Goal: Check status: Check status

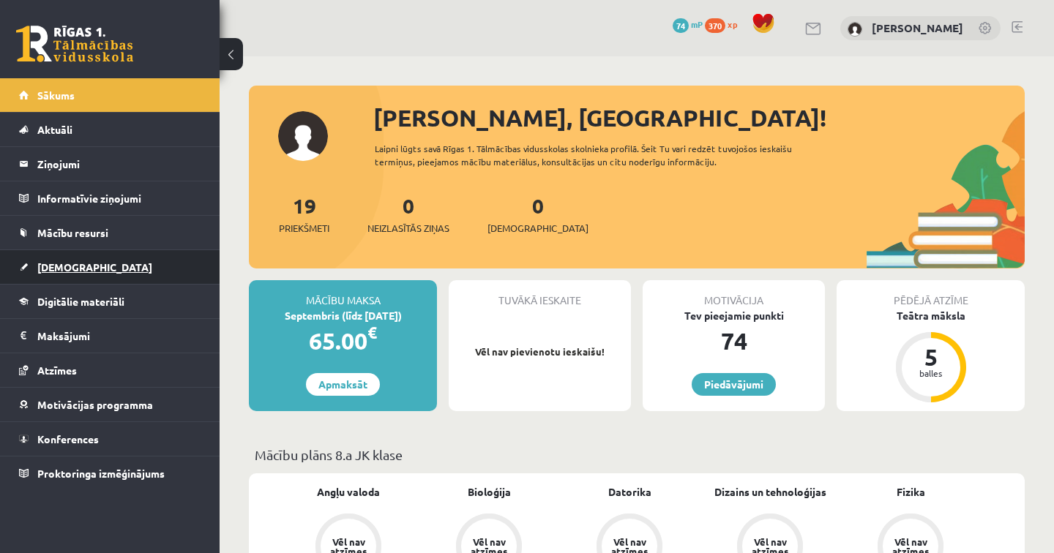
click at [64, 271] on span "[DEMOGRAPHIC_DATA]" at bounding box center [94, 267] width 115 height 13
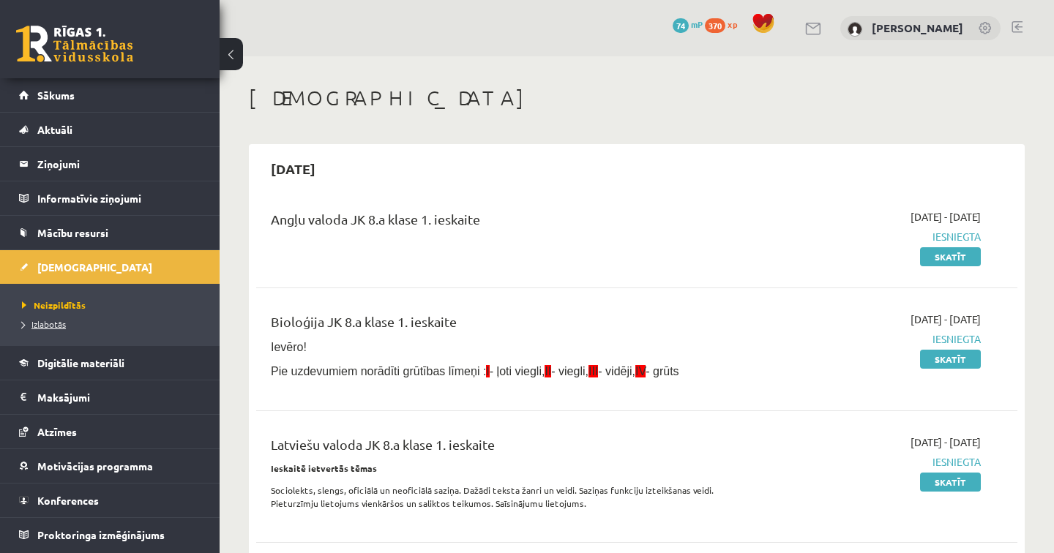
click at [56, 329] on link "Izlabotās" at bounding box center [113, 324] width 183 height 13
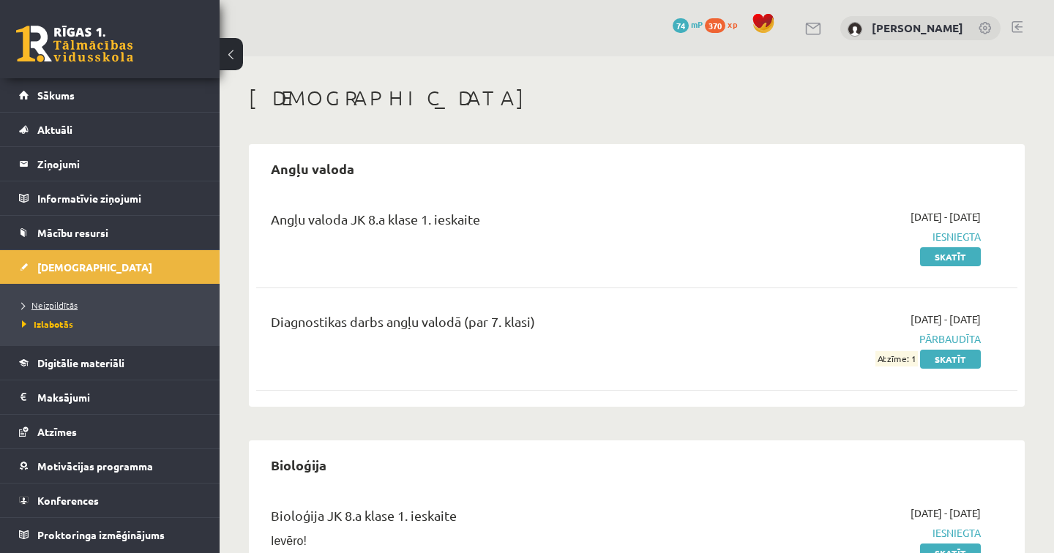
click at [64, 303] on span "Neizpildītās" at bounding box center [50, 305] width 56 height 12
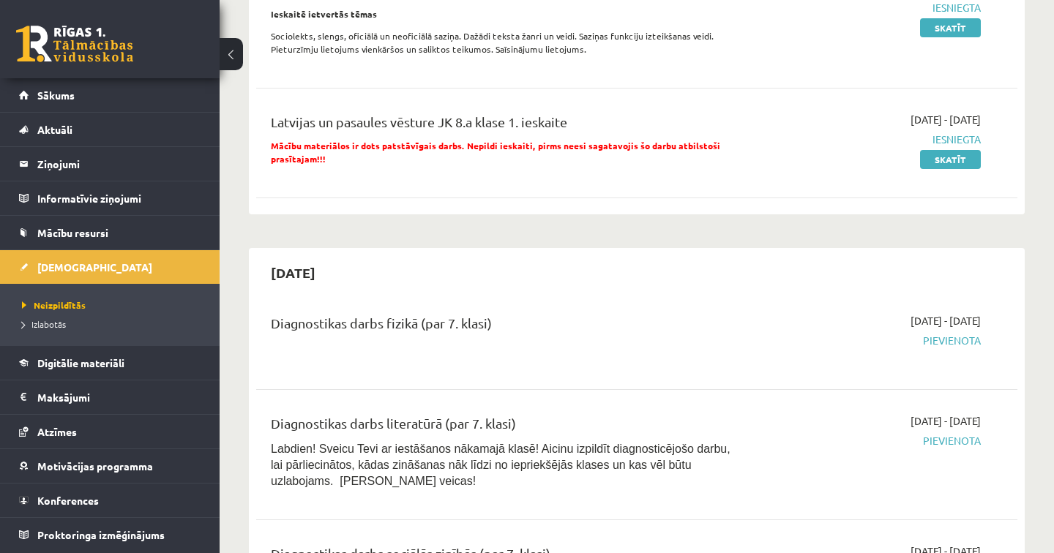
scroll to position [460, 0]
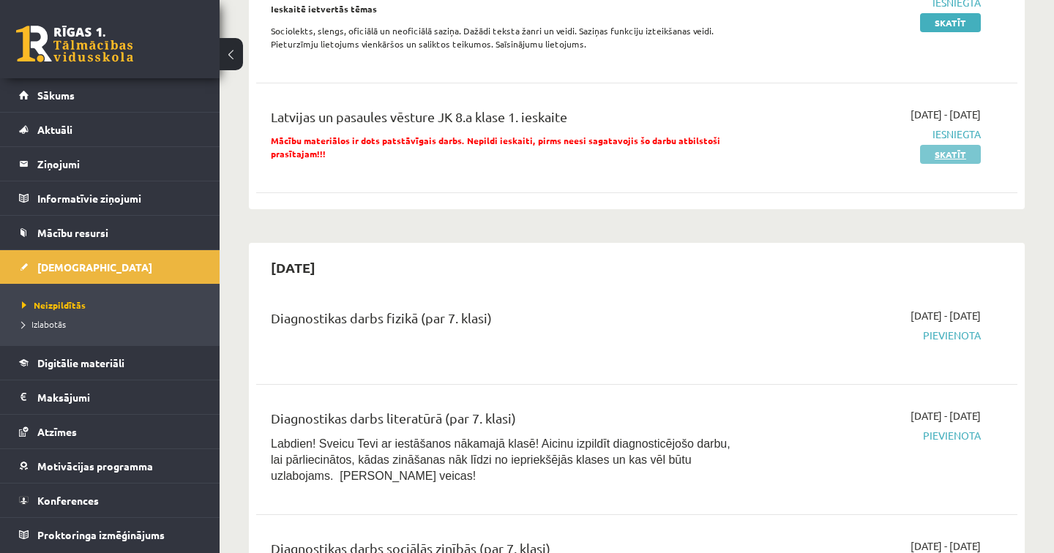
click at [954, 154] on link "Skatīt" at bounding box center [950, 154] width 61 height 19
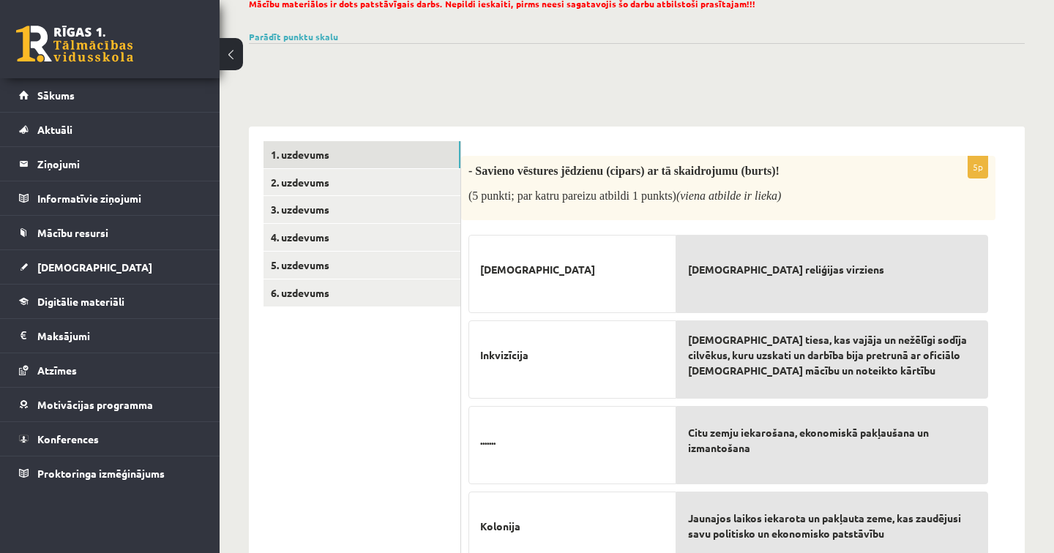
scroll to position [108, 0]
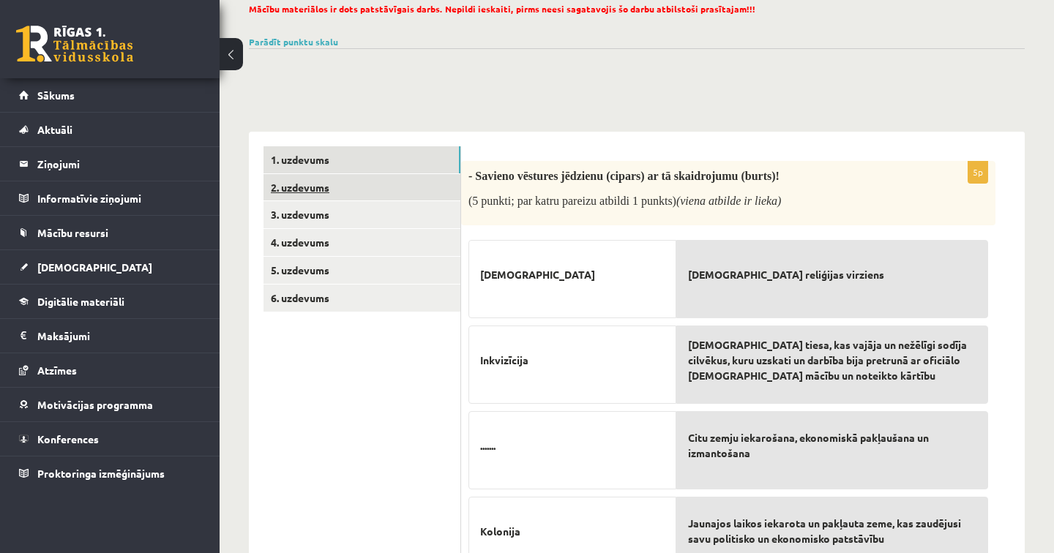
click at [351, 180] on link "2. uzdevums" at bounding box center [362, 187] width 197 height 27
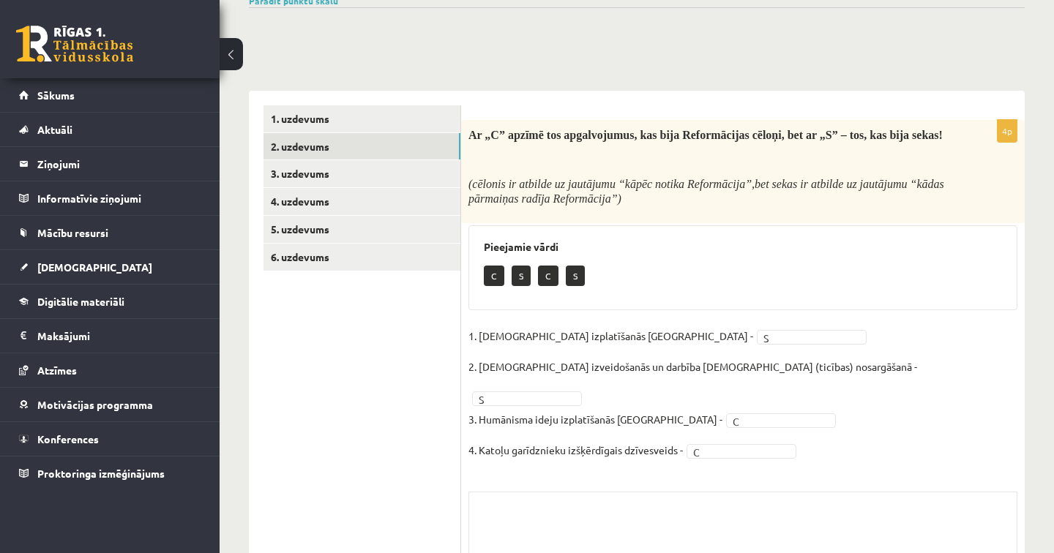
scroll to position [137, 0]
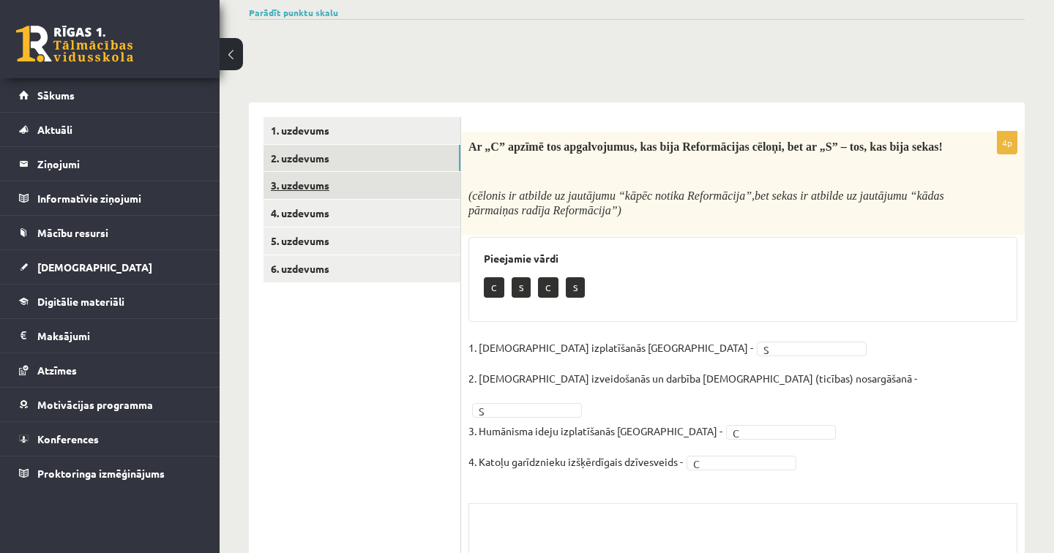
click at [362, 190] on link "3. uzdevums" at bounding box center [362, 185] width 197 height 27
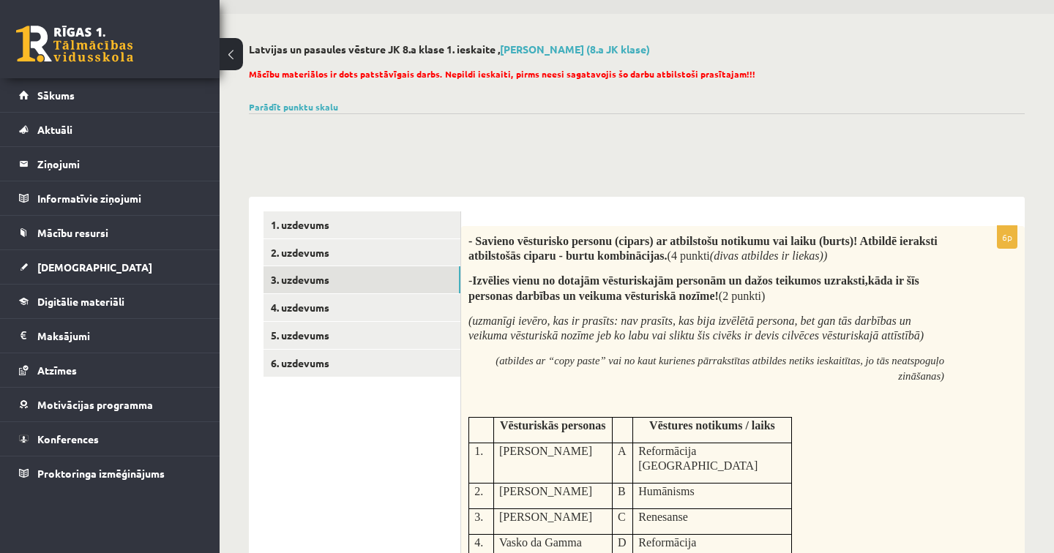
scroll to position [0, 0]
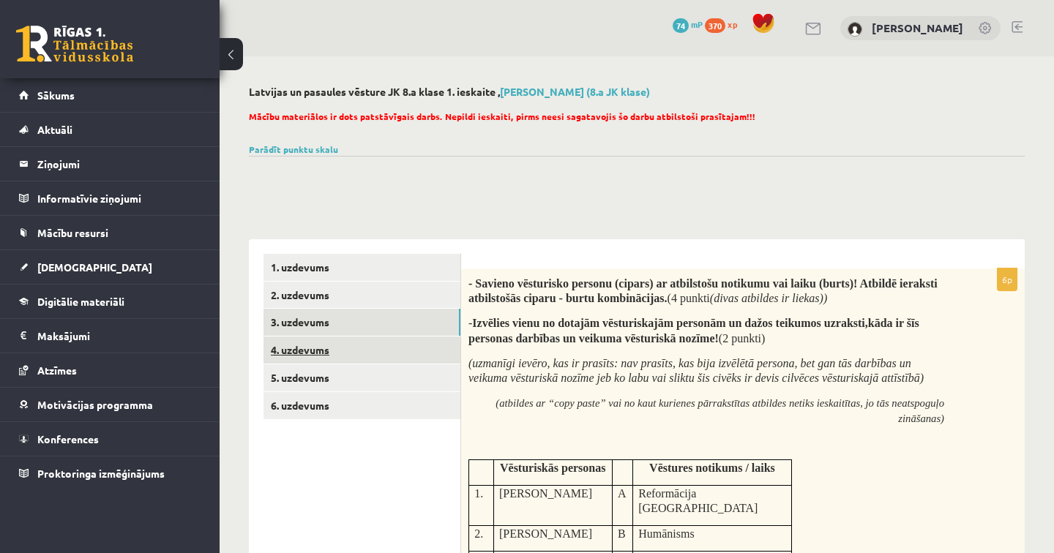
click at [305, 350] on link "4. uzdevums" at bounding box center [362, 350] width 197 height 27
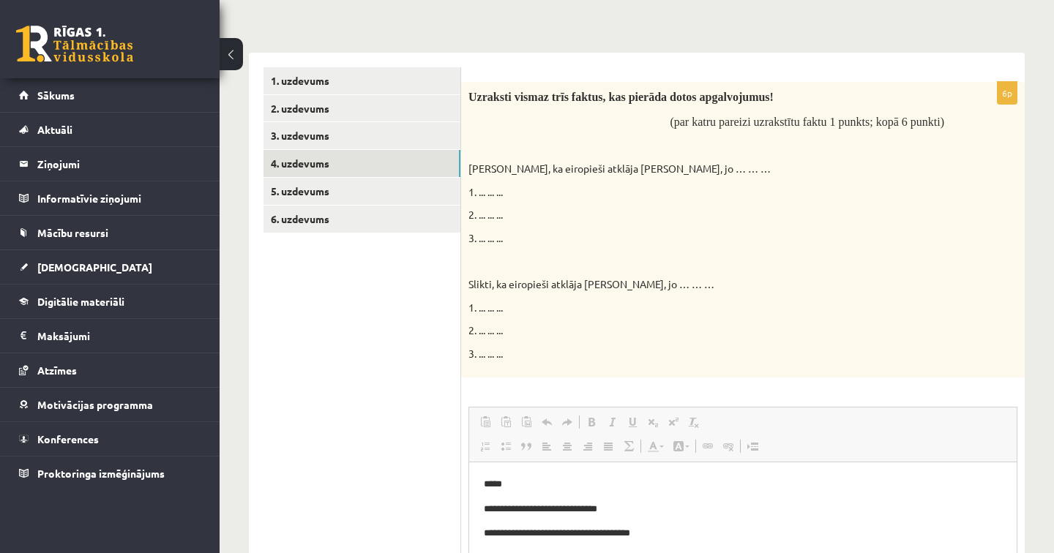
scroll to position [183, 0]
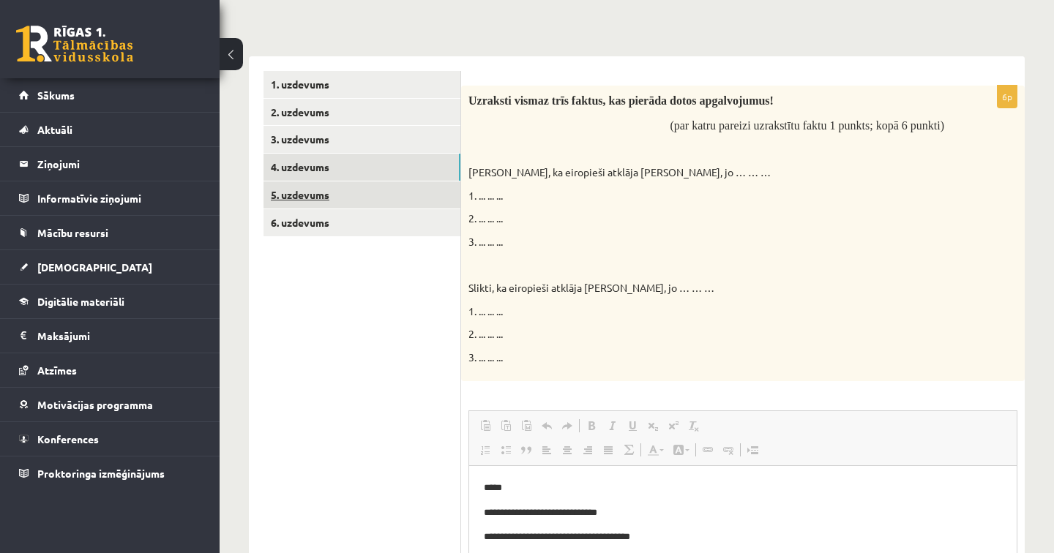
click at [305, 198] on link "5. uzdevums" at bounding box center [362, 195] width 197 height 27
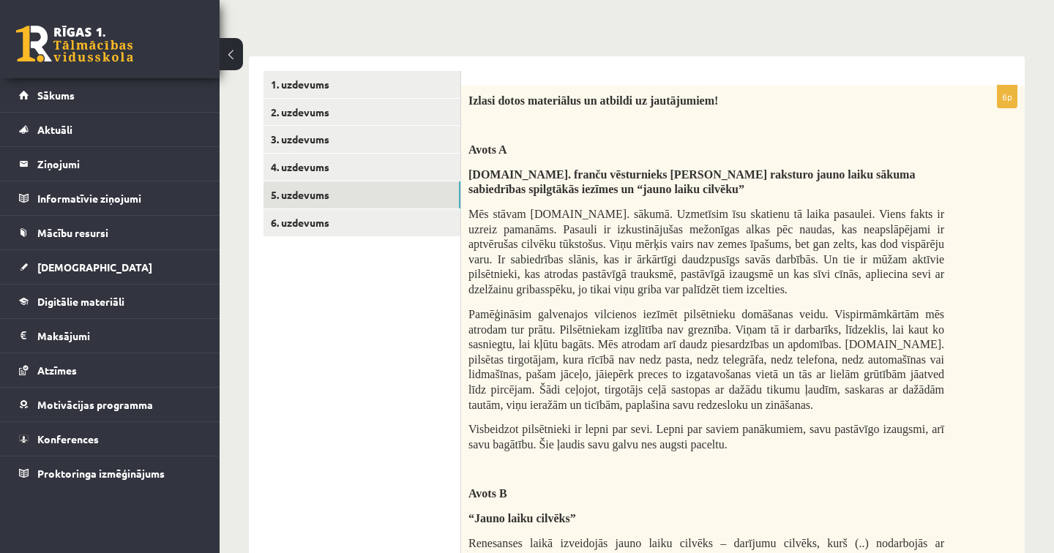
scroll to position [178, 0]
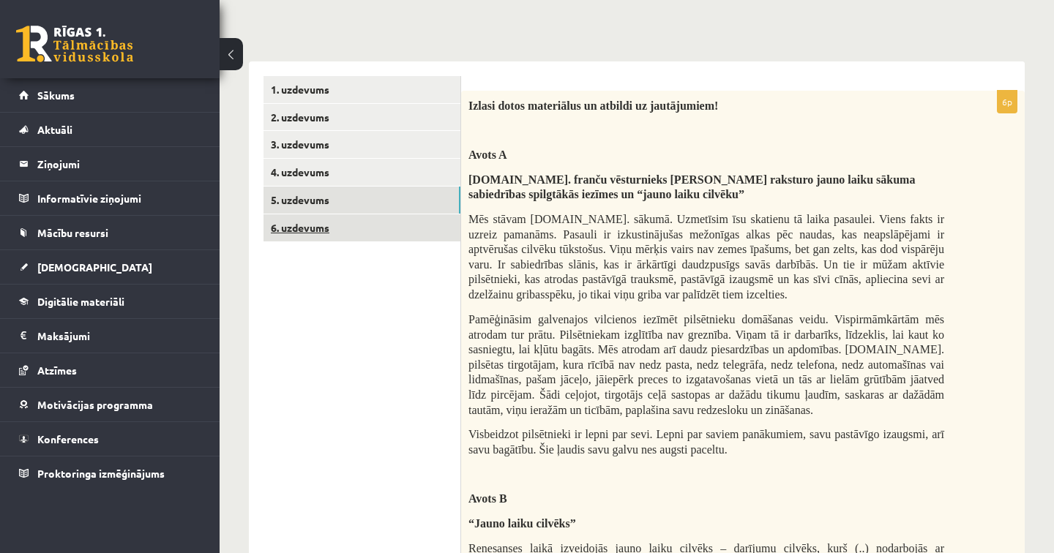
click at [316, 230] on link "6. uzdevums" at bounding box center [362, 228] width 197 height 27
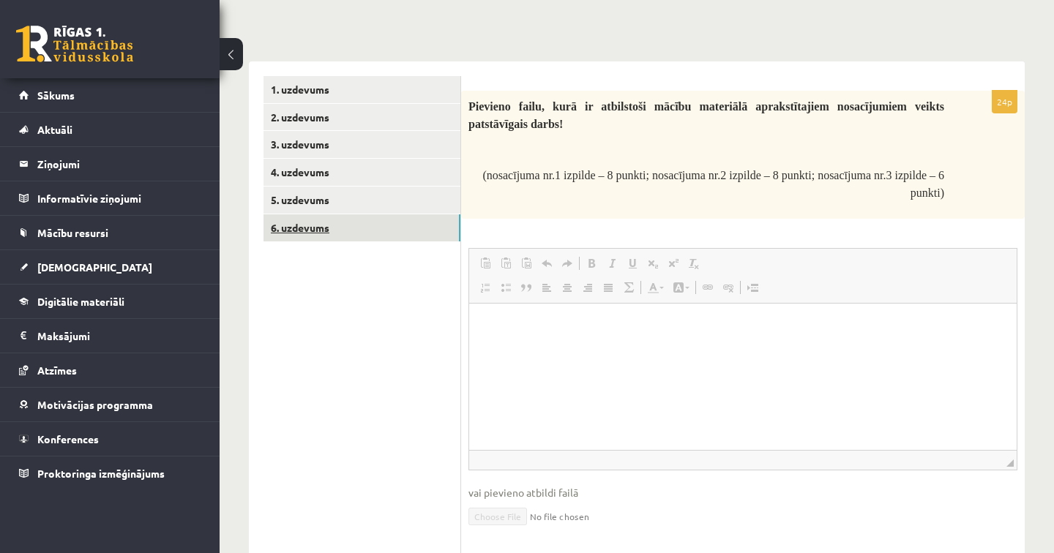
scroll to position [0, 0]
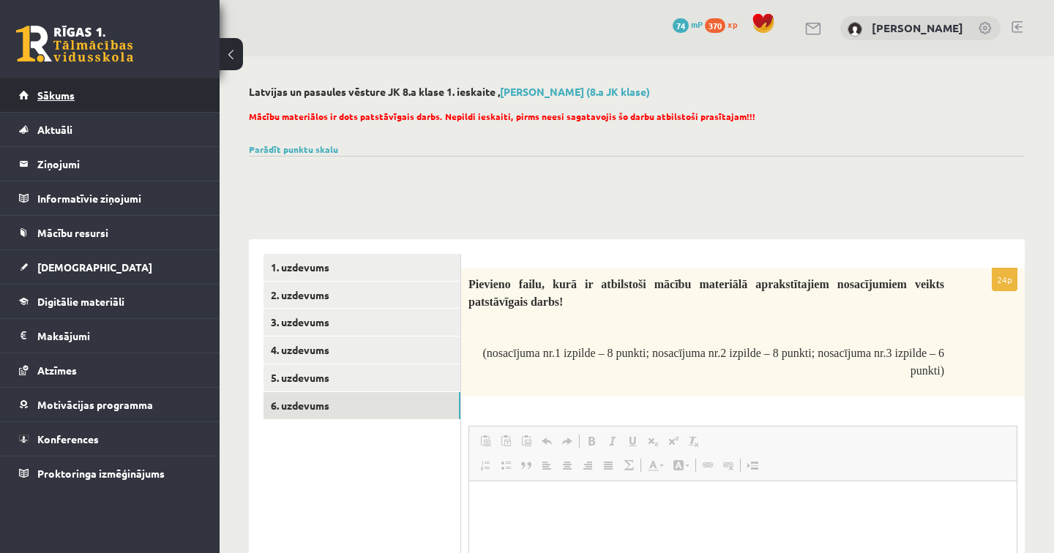
click at [59, 94] on span "Sākums" at bounding box center [55, 95] width 37 height 13
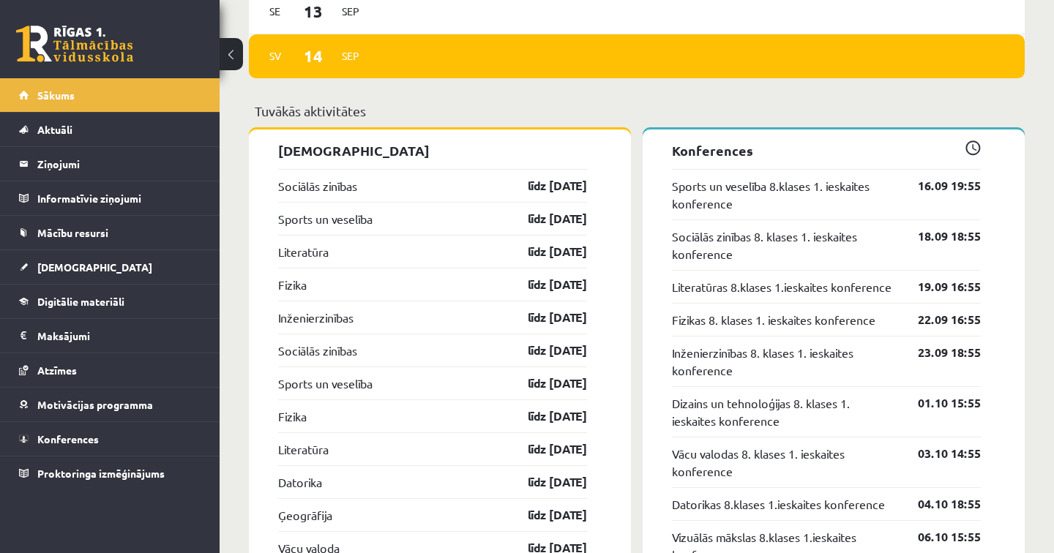
scroll to position [1315, 0]
